Goal: Task Accomplishment & Management: Use online tool/utility

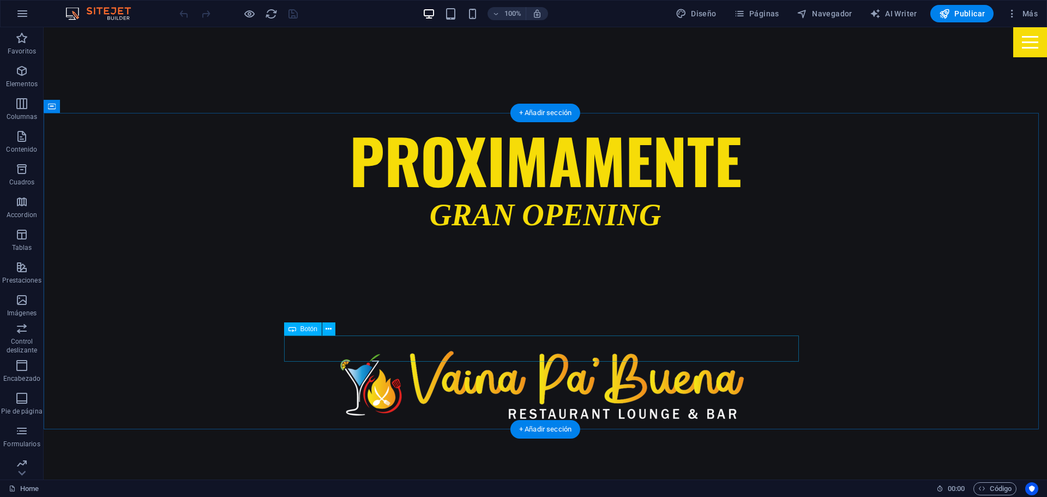
scroll to position [491, 0]
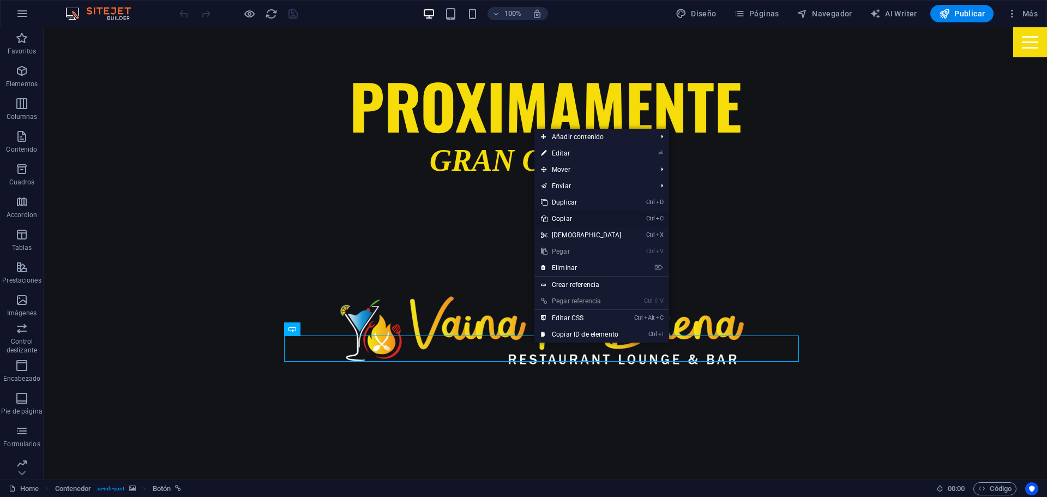
click at [585, 218] on link "Ctrl C Copiar" at bounding box center [581, 218] width 94 height 16
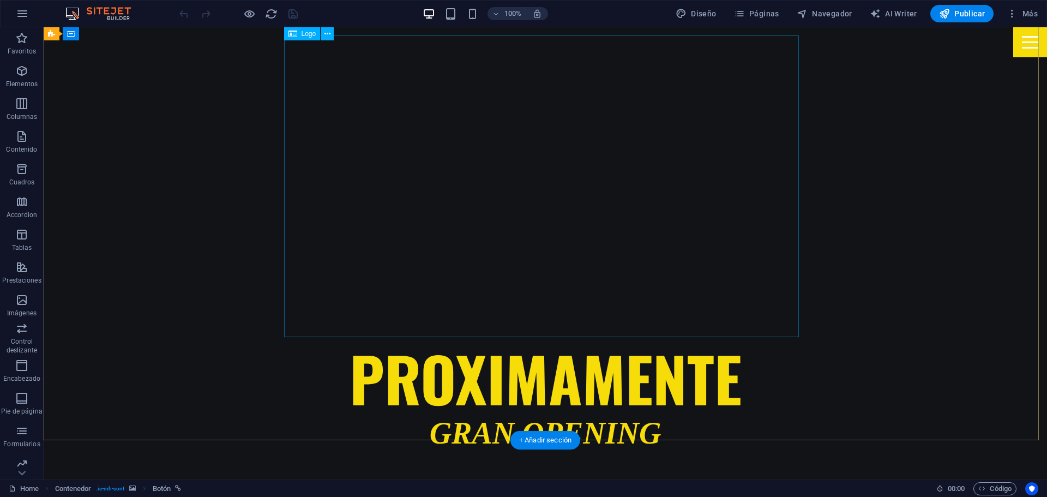
scroll to position [164, 0]
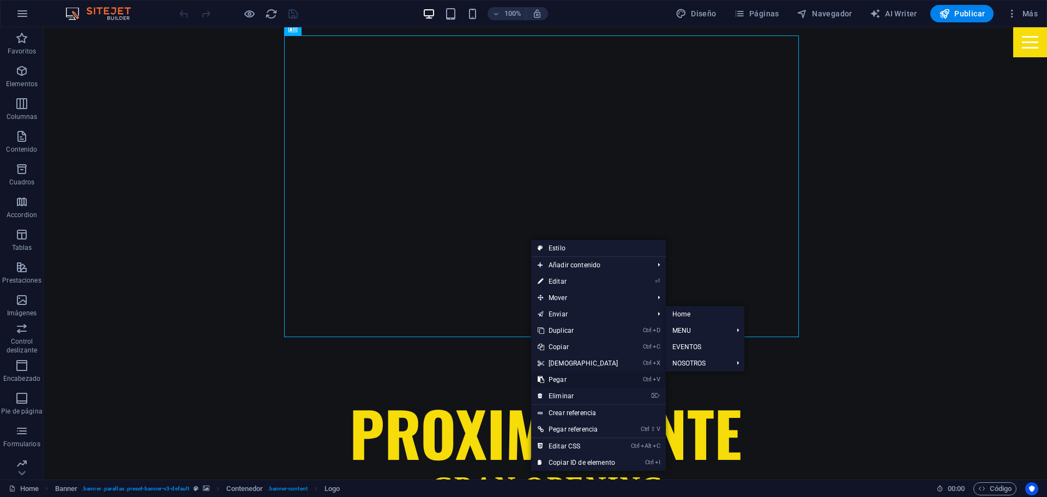
click at [577, 377] on link "Ctrl V Pegar" at bounding box center [578, 379] width 94 height 16
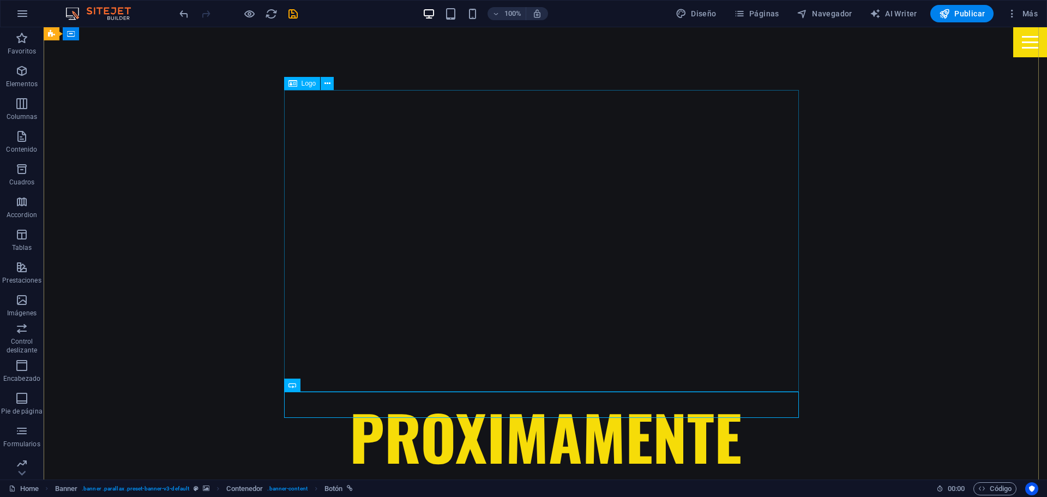
scroll to position [109, 0]
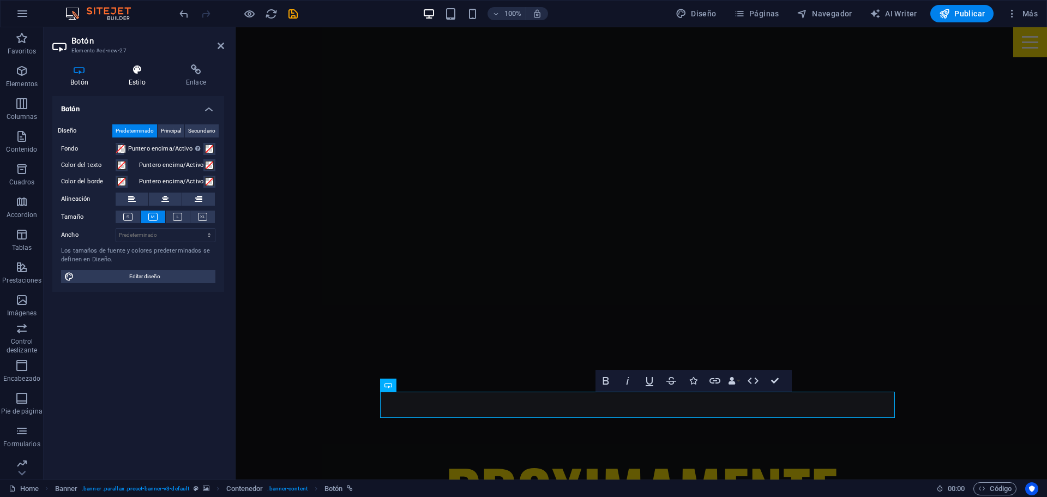
click at [131, 79] on h4 "Estilo" at bounding box center [139, 75] width 57 height 23
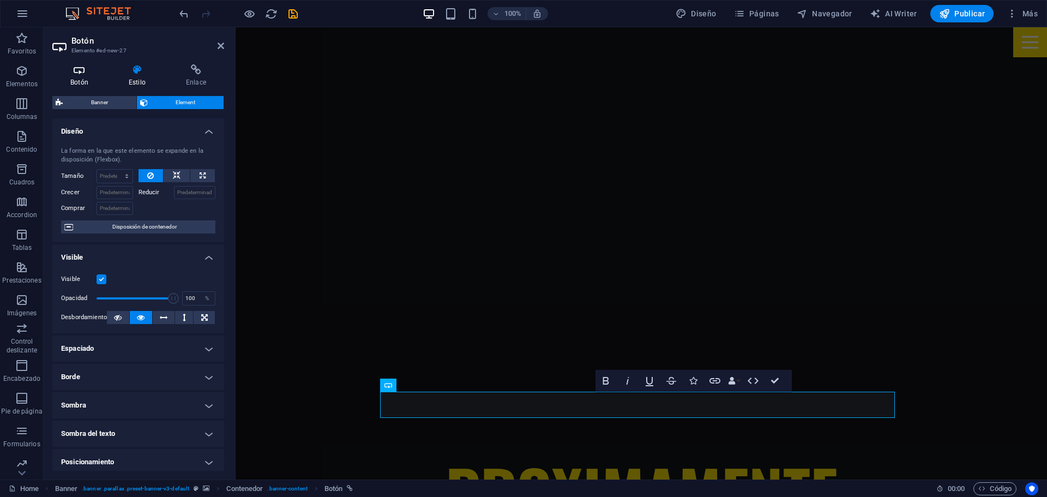
click at [76, 68] on icon at bounding box center [79, 69] width 54 height 11
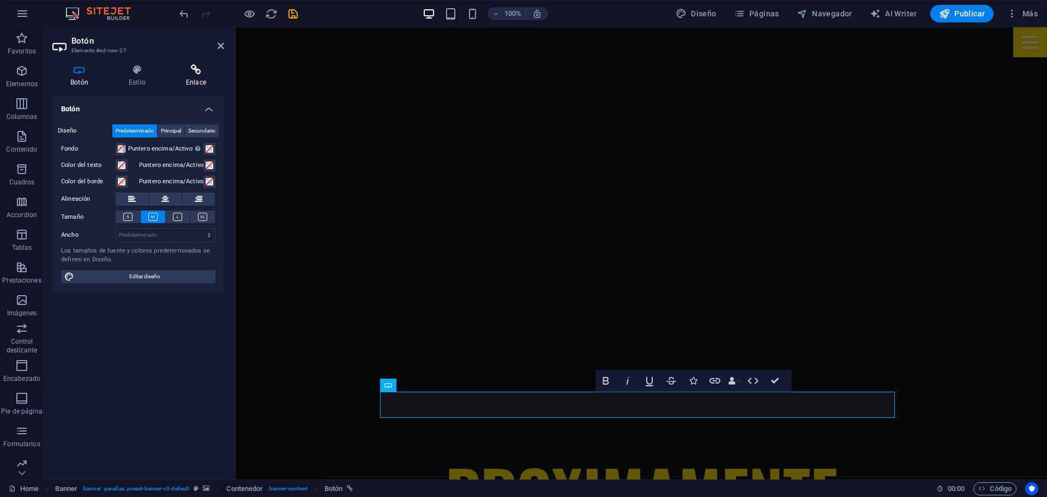
click at [189, 70] on icon at bounding box center [196, 69] width 56 height 11
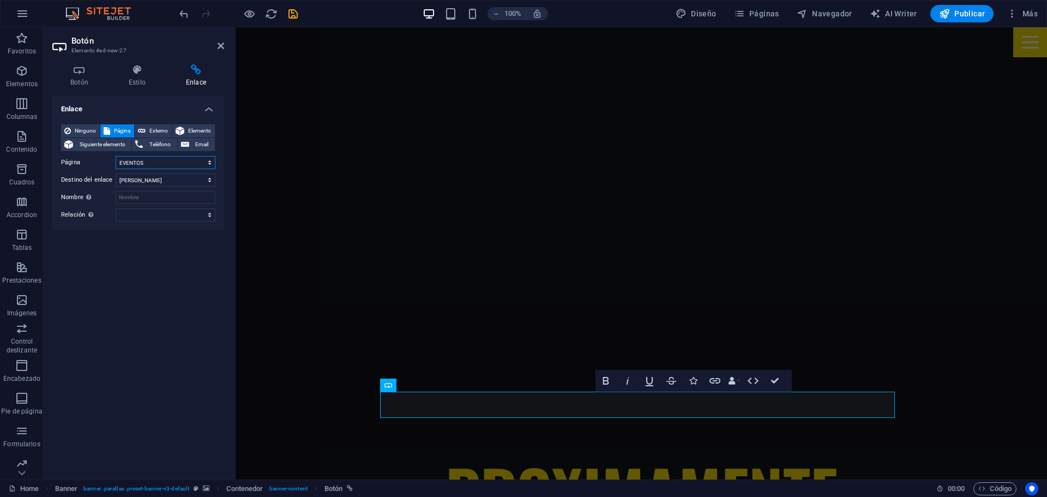
click at [160, 161] on select "Home MENU -- platos principales -- APERITIVOS -- POSTRES -- BEBIDAS EVENTOS NOS…" at bounding box center [166, 162] width 100 height 13
click at [74, 277] on div "Enlace Ninguno Página Externo Elemento Siguiente elemento Teléfono Email Página…" at bounding box center [138, 283] width 172 height 375
click at [145, 177] on select "Nueva pestaña Misma pestaña Superposición" at bounding box center [166, 179] width 100 height 13
click at [116, 173] on select "Nueva pestaña Misma pestaña Superposición" at bounding box center [166, 179] width 100 height 13
click at [136, 214] on select "alternativo autor marcador externo ayuda licencia siguiente nofollow noreferrer…" at bounding box center [166, 214] width 100 height 13
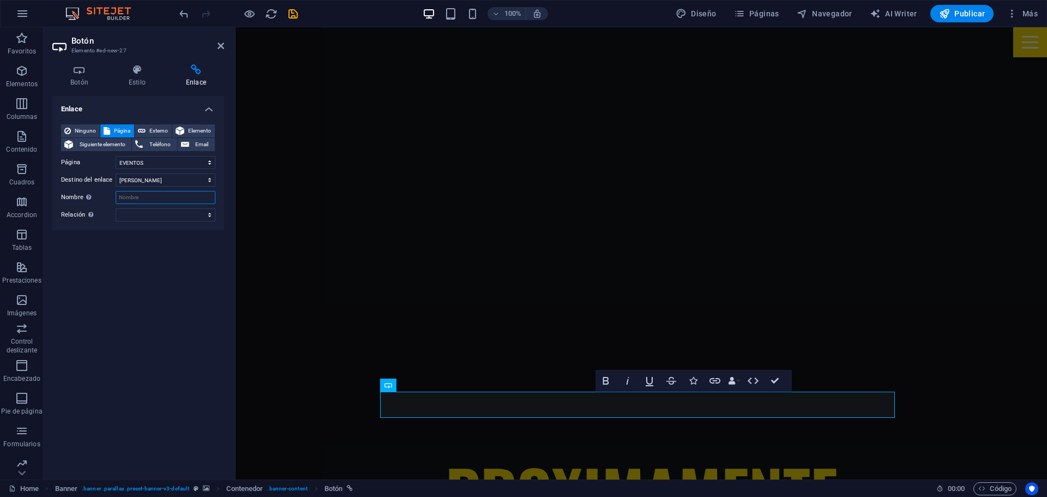
click at [138, 198] on input "Nombre Una descripción adicional del enlace no debería ser igual al texto del e…" at bounding box center [166, 197] width 100 height 13
click at [153, 162] on select "Home MENU -- platos principales -- APERITIVOS -- POSTRES -- BEBIDAS EVENTOS NOS…" at bounding box center [166, 162] width 100 height 13
click at [153, 131] on span "Externo" at bounding box center [159, 130] width 20 height 13
select select "blank"
click at [152, 164] on input "/17336499" at bounding box center [166, 162] width 100 height 13
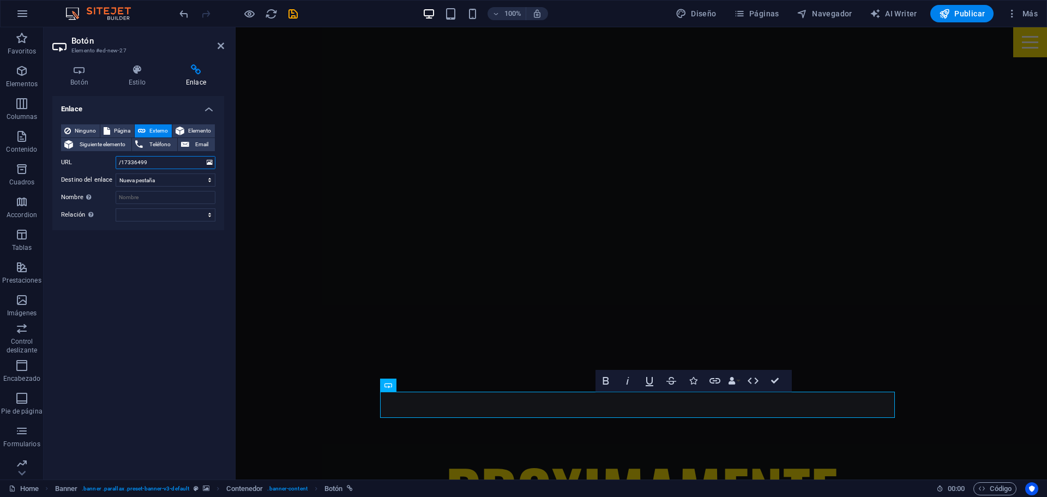
click at [152, 164] on input "/17336499" at bounding box center [166, 162] width 100 height 13
click at [153, 181] on select "Nueva pestaña Misma pestaña Superposición" at bounding box center [166, 179] width 100 height 13
click at [154, 179] on select "Nueva pestaña Misma pestaña Superposición" at bounding box center [166, 179] width 100 height 13
click at [158, 187] on div "Ninguno Página Externo Elemento Siguiente elemento Teléfono Email Página Home M…" at bounding box center [138, 172] width 154 height 97
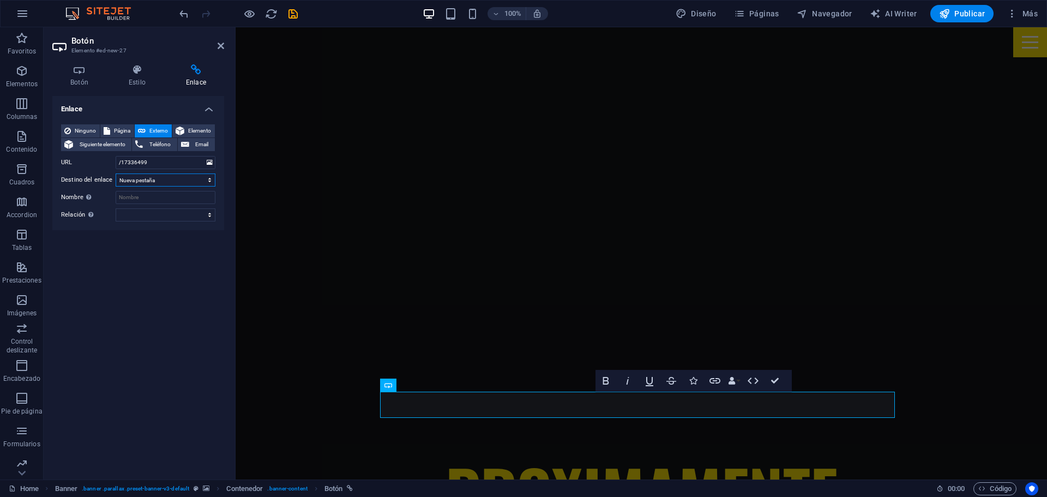
click at [158, 184] on select "Nueva pestaña Misma pestaña Superposición" at bounding box center [166, 179] width 100 height 13
select select
click at [116, 173] on select "Nueva pestaña Misma pestaña Superposición" at bounding box center [166, 179] width 100 height 13
click at [137, 201] on input "Nombre Una descripción adicional del enlace no debería ser igual al texto del e…" at bounding box center [166, 197] width 100 height 13
click at [142, 218] on select "alternativo autor marcador externo ayuda licencia siguiente nofollow noreferrer…" at bounding box center [166, 214] width 100 height 13
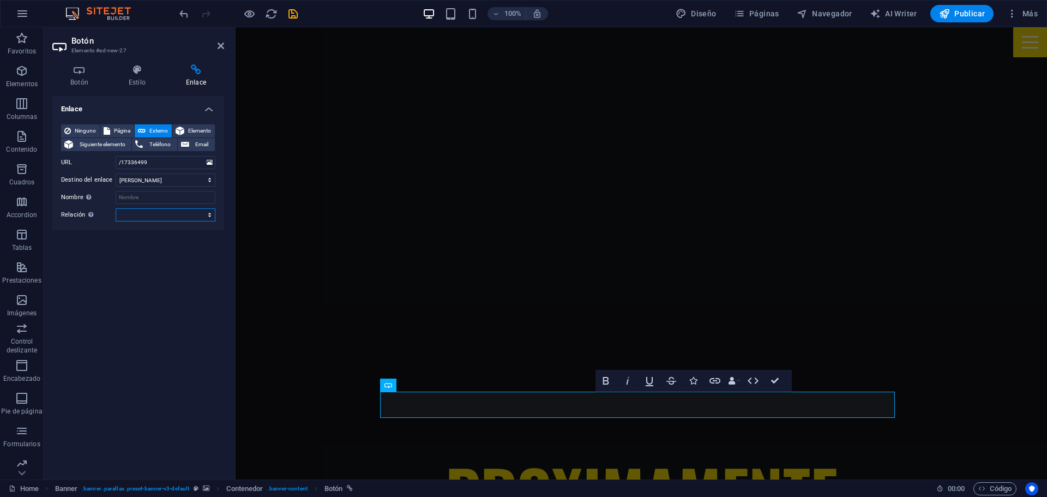
click at [142, 218] on select "alternativo autor marcador externo ayuda licencia siguiente nofollow noreferrer…" at bounding box center [166, 214] width 100 height 13
click at [149, 161] on input "/17336499" at bounding box center [166, 162] width 100 height 13
click at [182, 158] on input "/17336499" at bounding box center [166, 162] width 100 height 13
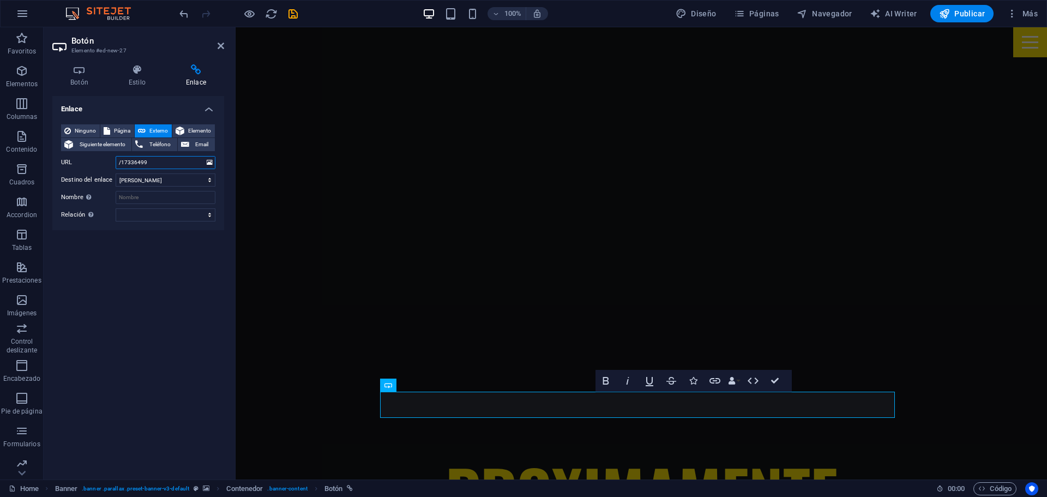
click at [182, 158] on input "/17336499" at bounding box center [166, 162] width 100 height 13
paste input "[URL][DOMAIN_NAME]"
type input "[URL][DOMAIN_NAME]"
click at [166, 252] on div "Enlace Ninguno Página Externo Elemento Siguiente elemento Teléfono Email Página…" at bounding box center [138, 283] width 172 height 375
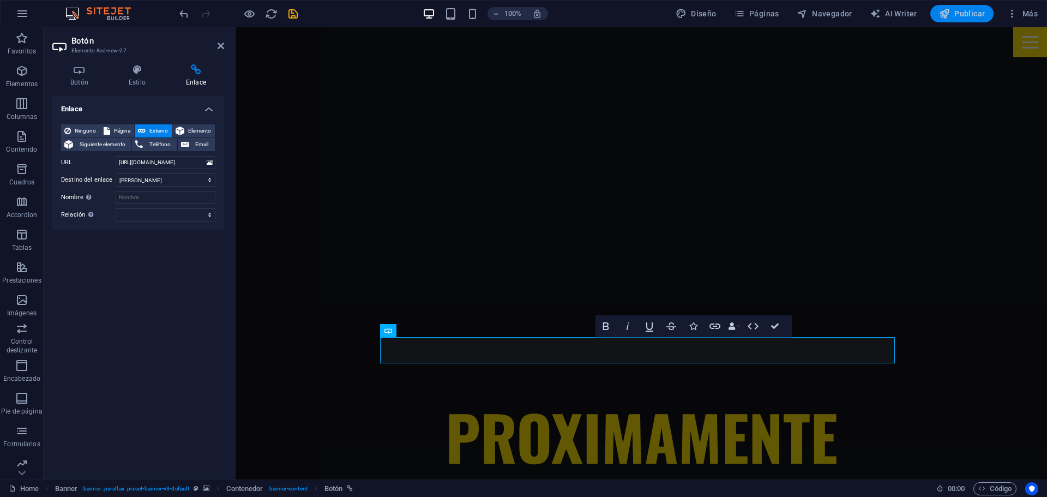
click at [957, 16] on span "Publicar" at bounding box center [962, 13] width 46 height 11
